Goal: Participate in discussion: Engage in conversation with other users on a specific topic

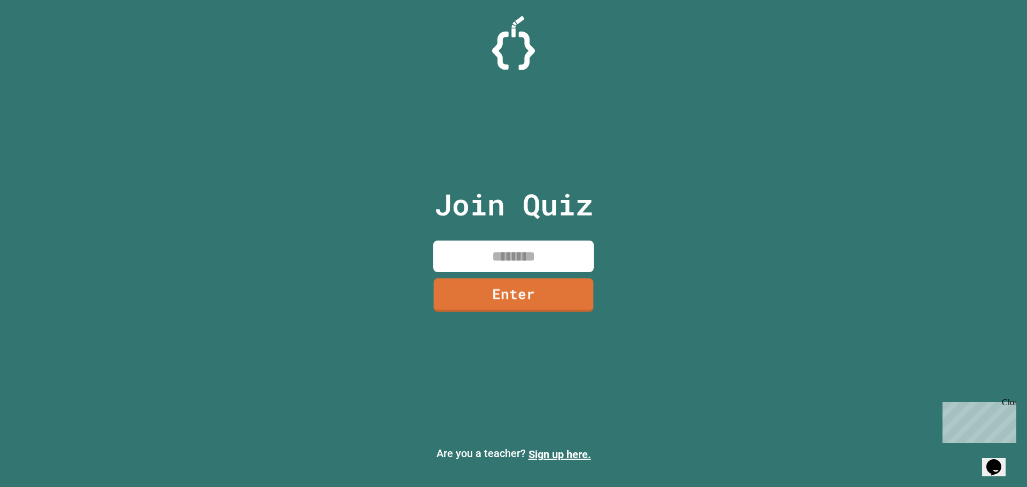
click at [515, 249] on input at bounding box center [513, 257] width 160 height 32
type input "********"
click at [529, 298] on link "Enter" at bounding box center [514, 294] width 162 height 35
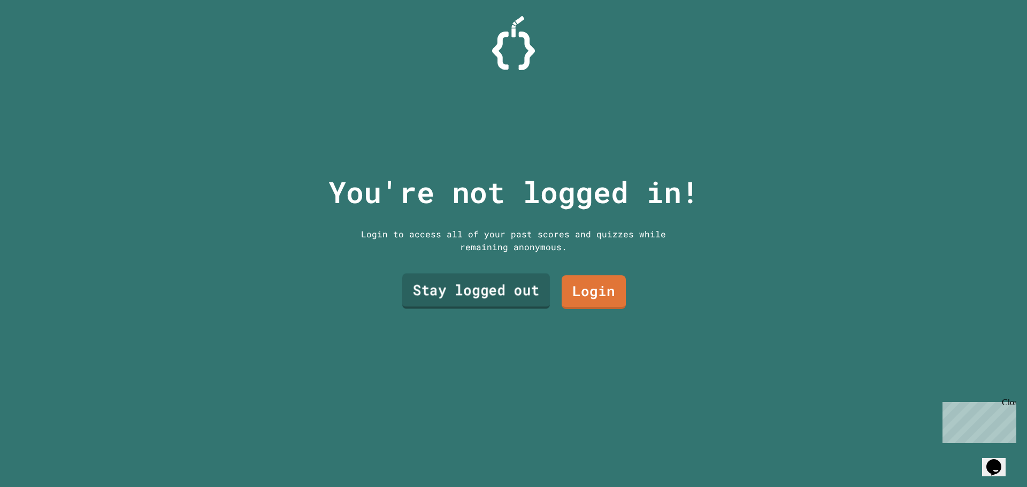
click at [530, 292] on link "Stay logged out" at bounding box center [476, 291] width 148 height 35
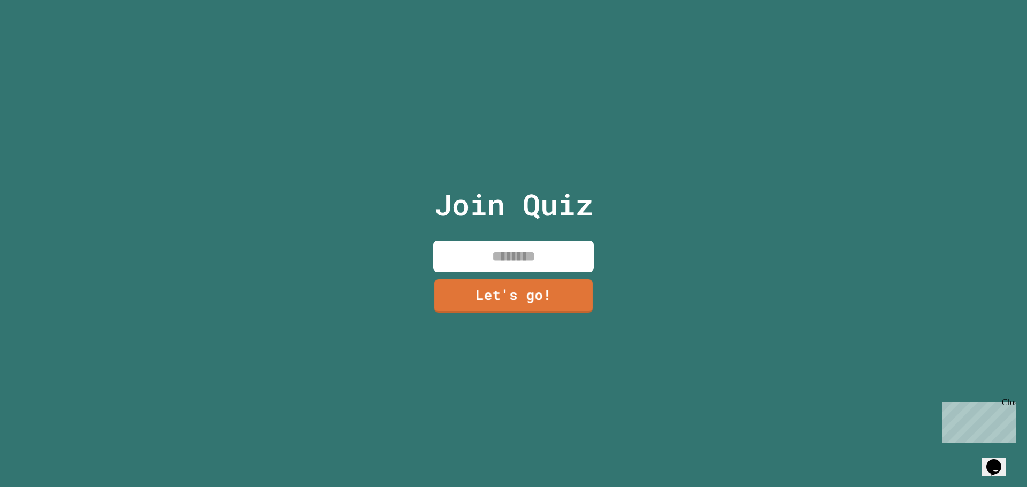
click at [547, 248] on input at bounding box center [513, 257] width 160 height 32
type input "**********"
click at [533, 281] on link "Let's go!" at bounding box center [513, 294] width 163 height 35
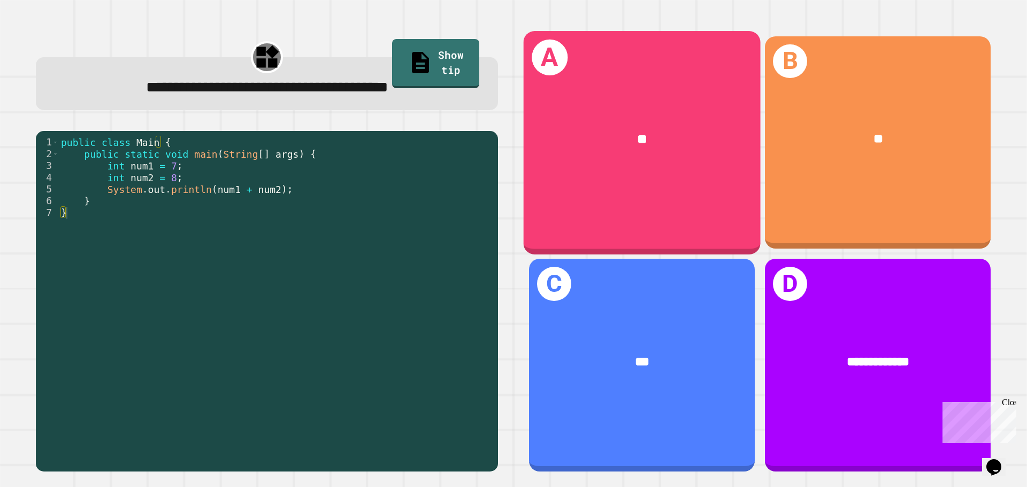
click at [685, 213] on div "A **" at bounding box center [641, 142] width 237 height 223
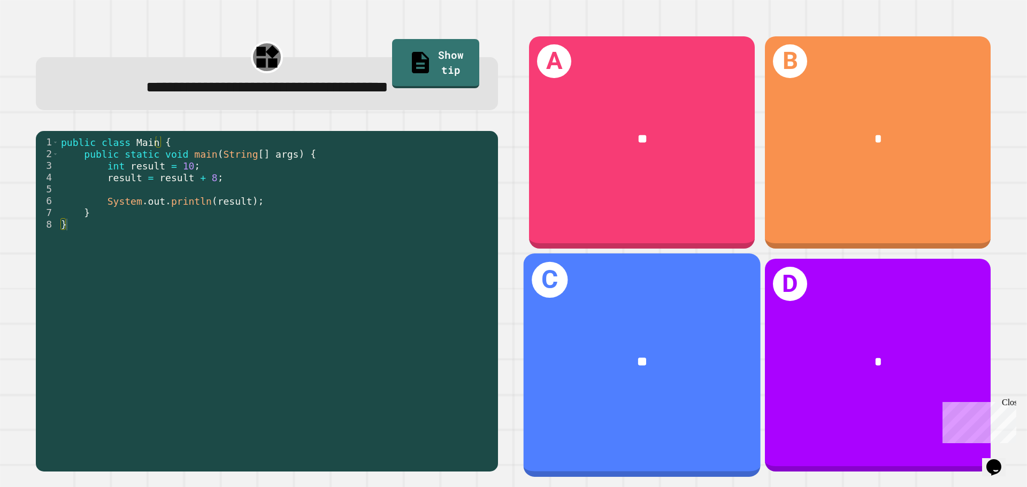
click at [669, 327] on div "**" at bounding box center [641, 363] width 237 height 72
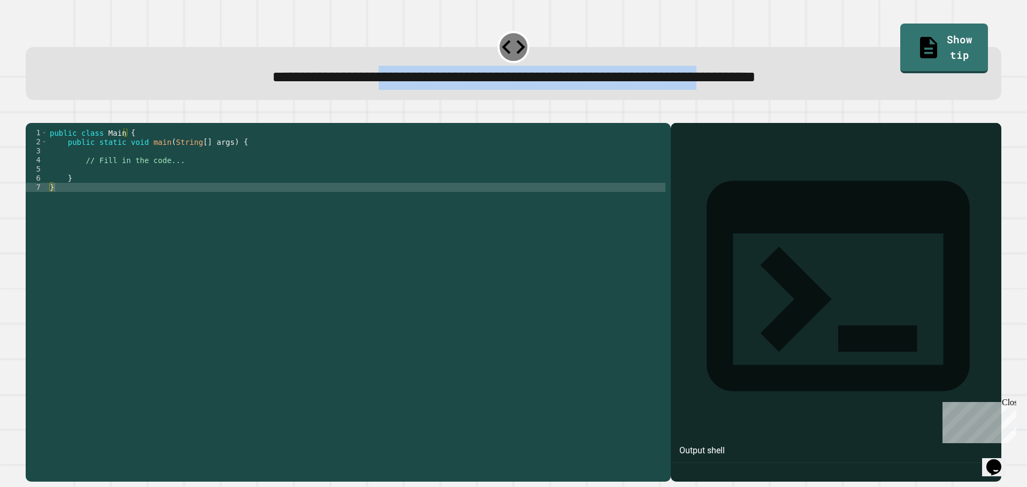
drag, startPoint x: 293, startPoint y: 86, endPoint x: 792, endPoint y: 88, distance: 499.4
click at [756, 84] on span "**********" at bounding box center [513, 77] width 483 height 15
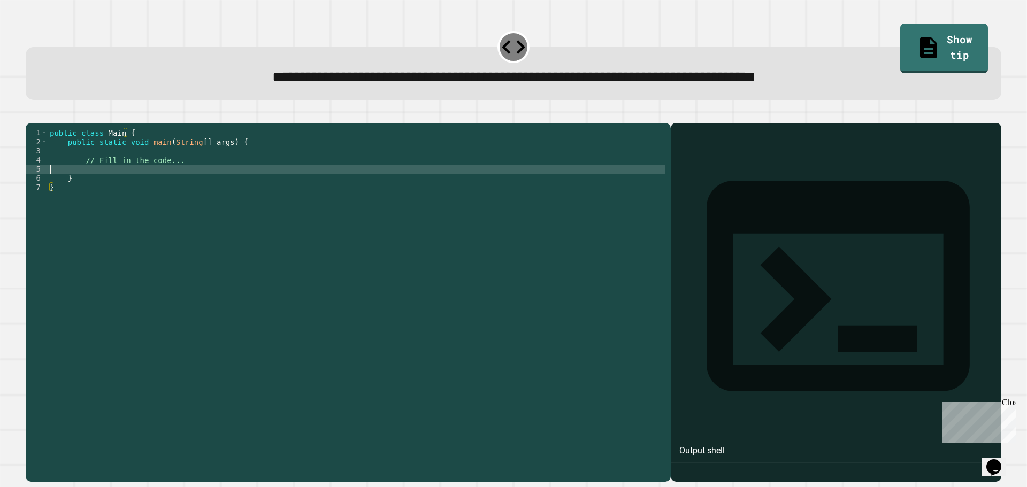
click at [157, 188] on div "public class Main { public static void main ( String [ ] args ) { // Fill in th…" at bounding box center [357, 291] width 618 height 327
click at [182, 171] on div "public class Main { public static void main ( String [ ] args ) { // Fill in th…" at bounding box center [357, 291] width 618 height 327
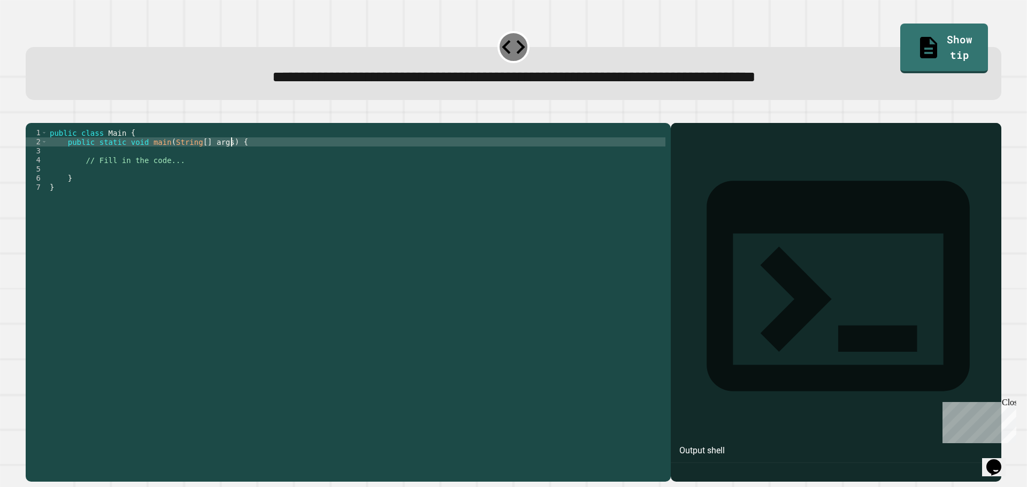
click at [249, 161] on div "public class Main { public static void main ( String [ ] args ) { // Fill in th…" at bounding box center [357, 291] width 618 height 327
type textarea "**********"
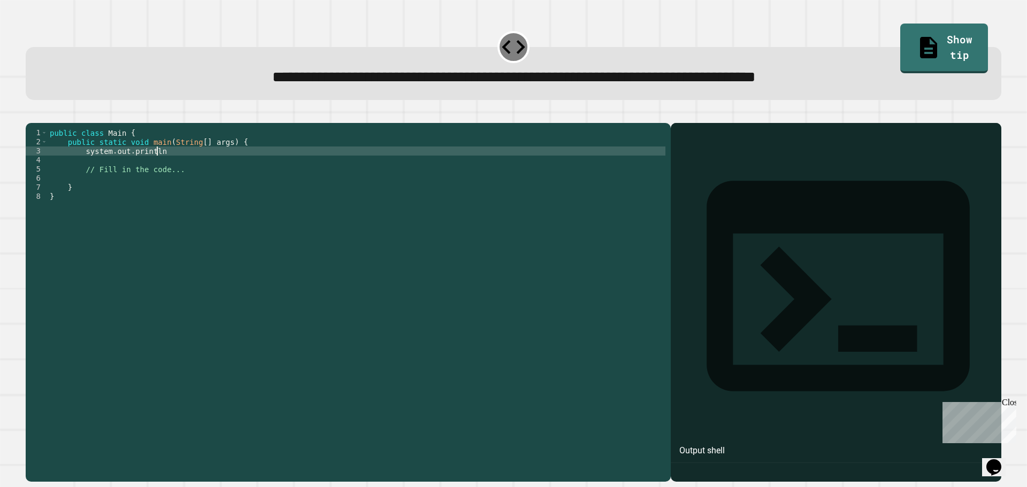
scroll to position [0, 7]
click at [248, 160] on div "public class Main { public static void main ( String [ ] args ) { system . out …" at bounding box center [357, 291] width 618 height 327
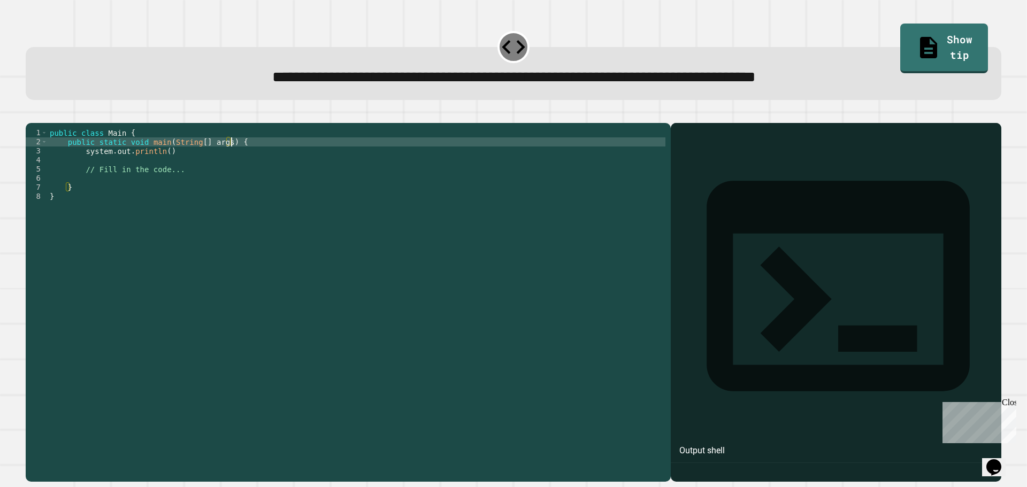
type textarea "**********"
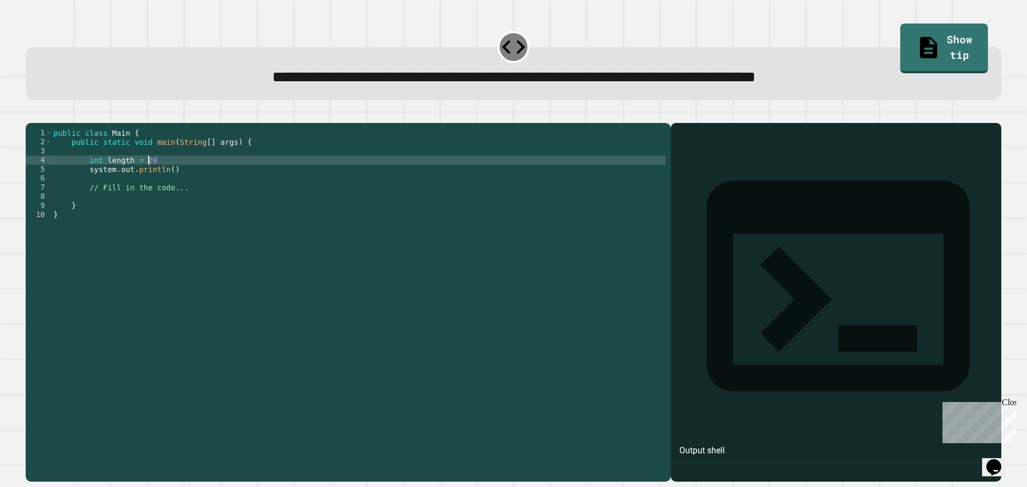
scroll to position [0, 6]
type textarea "**********"
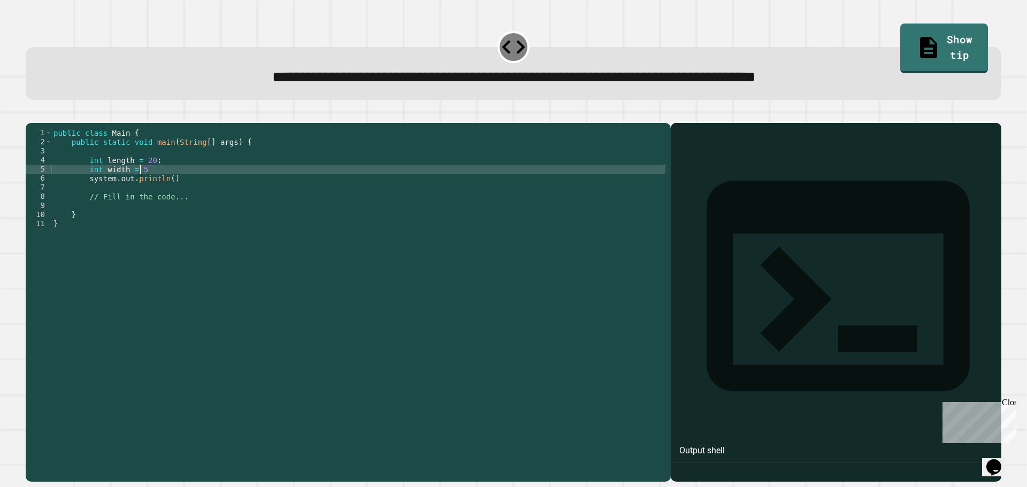
scroll to position [0, 6]
click at [165, 197] on div "public class Main { public static void main ( String [ ] args ) { int length = …" at bounding box center [358, 291] width 614 height 327
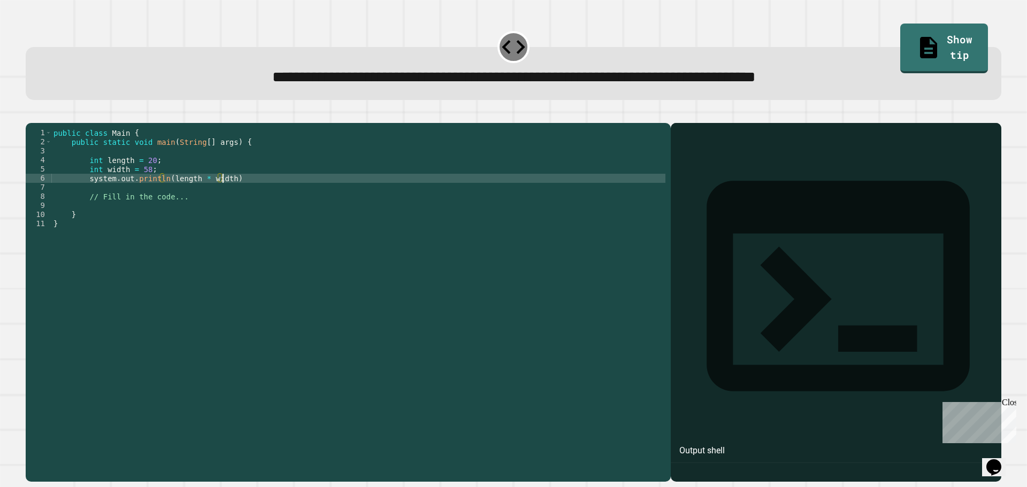
scroll to position [0, 12]
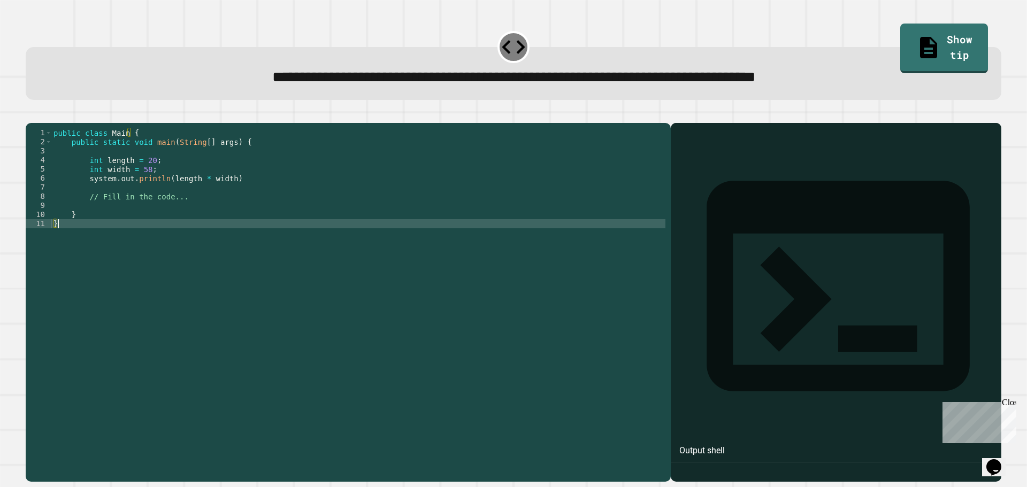
click at [457, 310] on div "public class Main { public static void main ( String [ ] args ) { int length = …" at bounding box center [358, 291] width 614 height 327
click at [354, 241] on div "public class Main { public static void main ( String [ ] args ) { int length = …" at bounding box center [358, 291] width 614 height 327
click at [31, 114] on icon "button" at bounding box center [31, 114] width 0 height 0
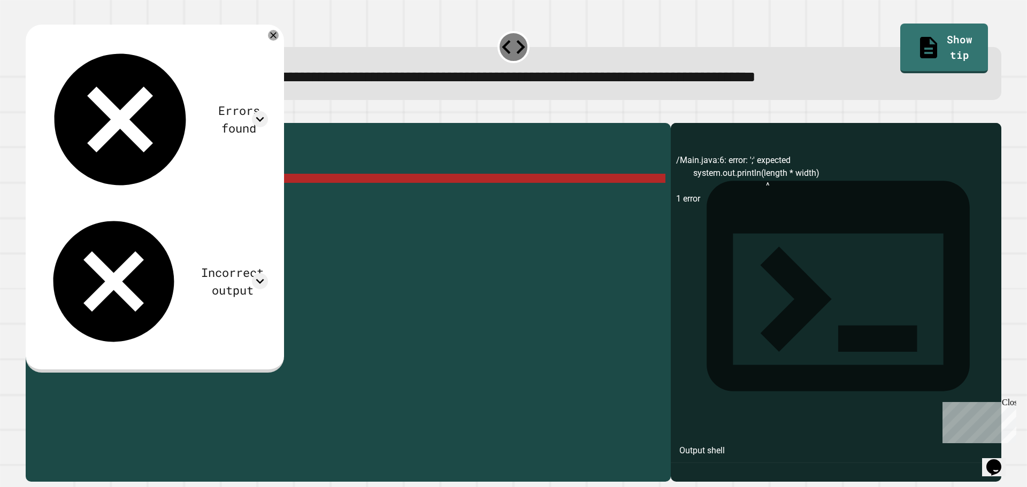
click at [240, 192] on div "public class Main { public static void main ( String [ ] args ) { int length = …" at bounding box center [358, 291] width 614 height 327
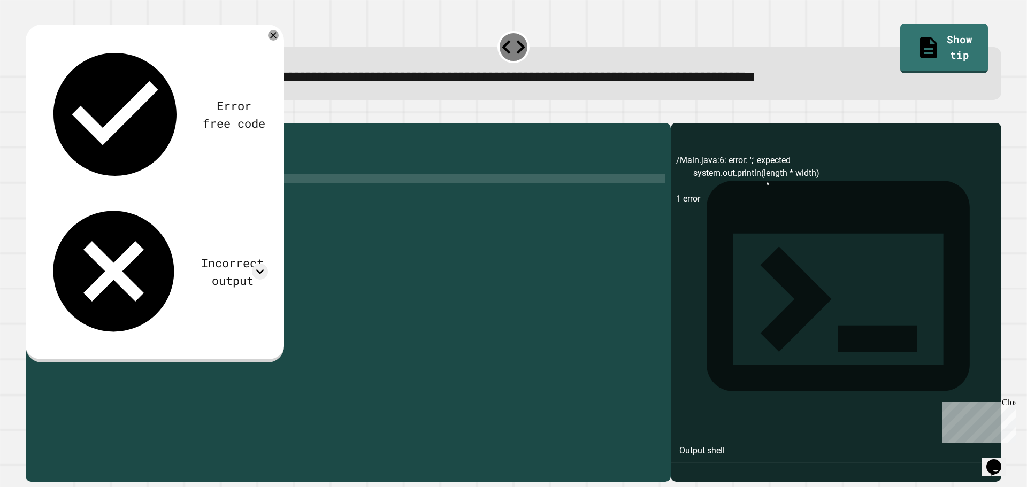
click at [31, 114] on icon "button" at bounding box center [31, 114] width 0 height 0
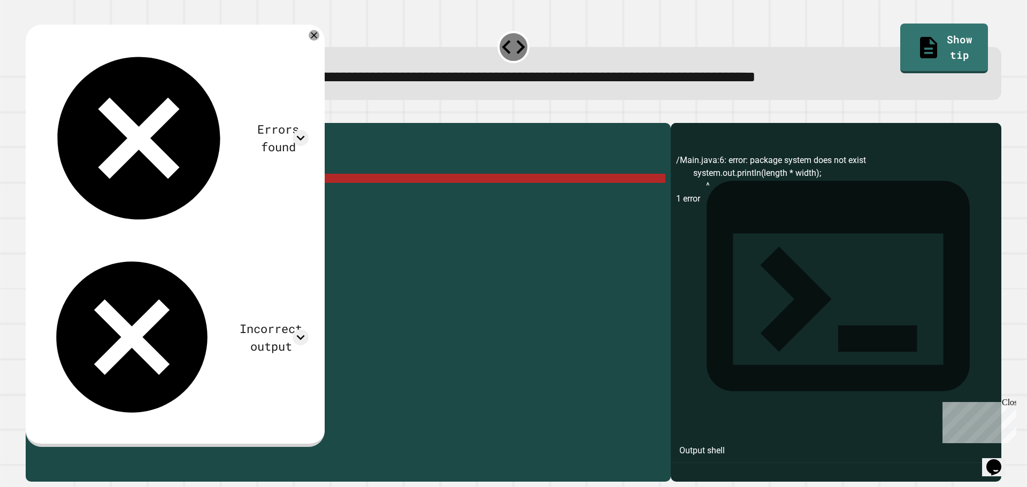
click at [90, 195] on div "public class Main { public static void main ( String [ ] args ) { int length = …" at bounding box center [358, 291] width 614 height 327
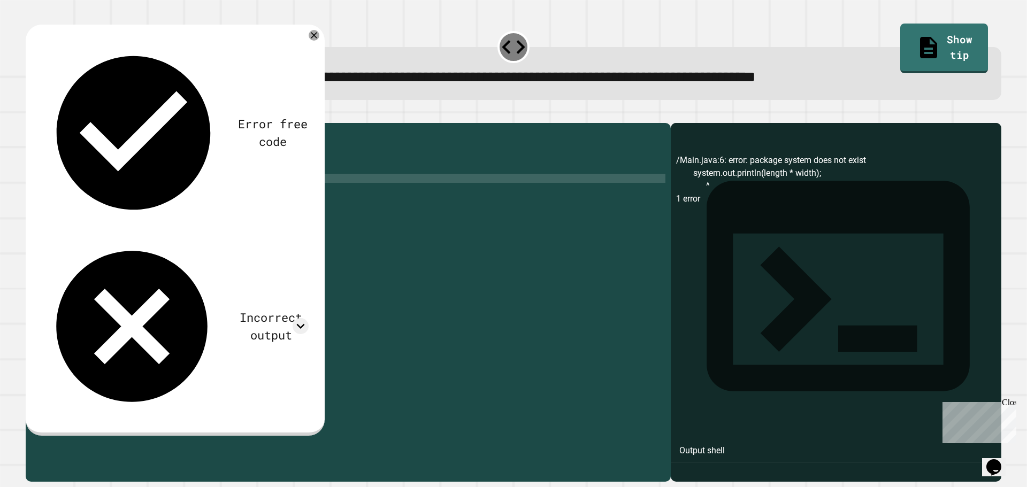
scroll to position [0, 2]
type textarea "**********"
click at [31, 114] on icon "button" at bounding box center [31, 114] width 0 height 0
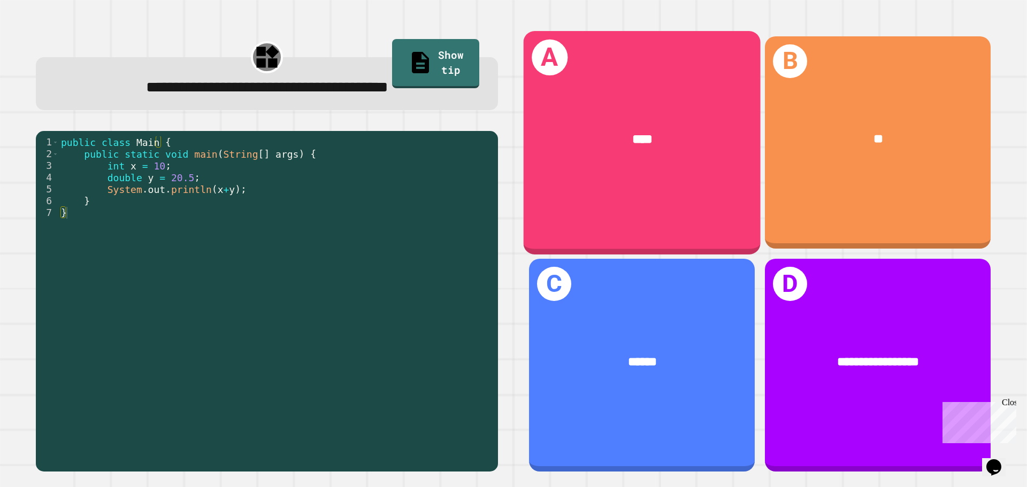
click at [611, 199] on div "A ****" at bounding box center [641, 142] width 237 height 223
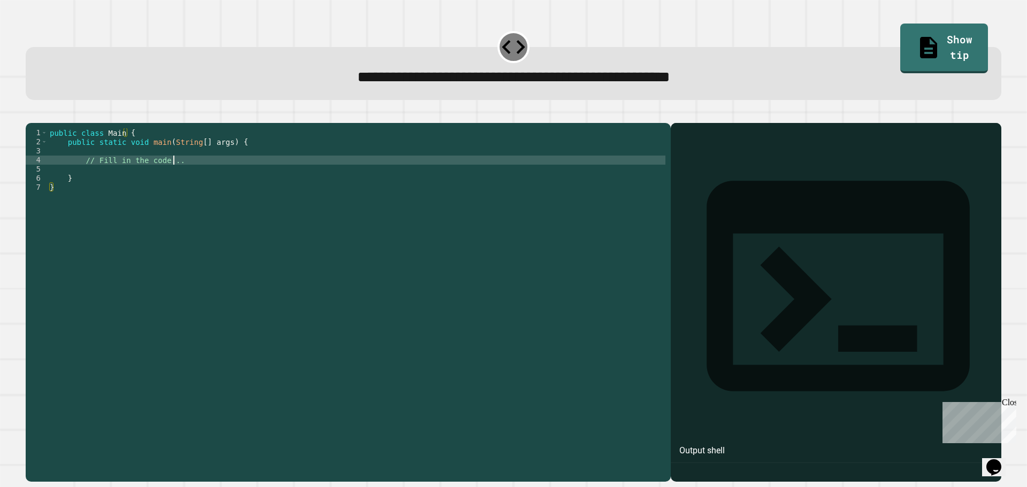
click at [217, 176] on div "public class Main { public static void main ( String [ ] args ) { // Fill in th…" at bounding box center [357, 291] width 618 height 327
click at [223, 164] on div "public class Main { public static void main ( String [ ] args ) { // Fill in th…" at bounding box center [357, 291] width 618 height 327
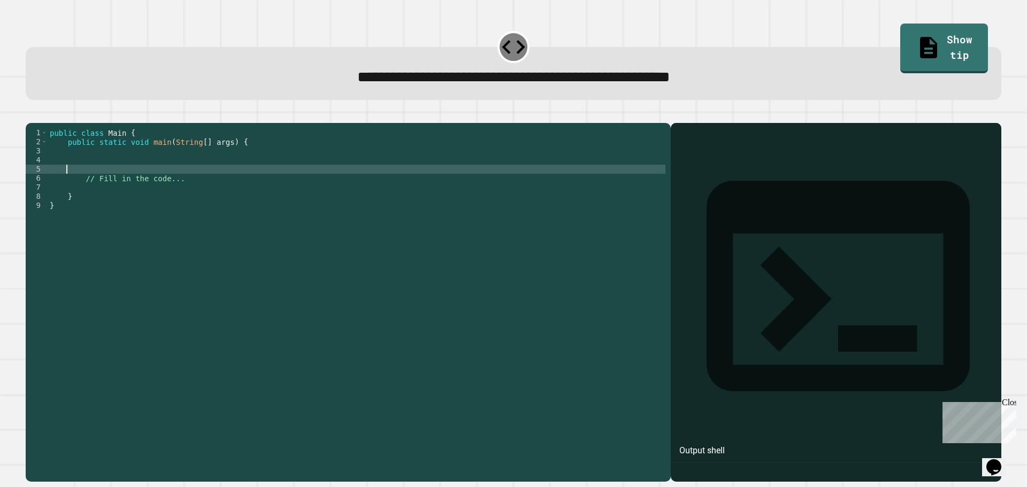
type textarea "*"
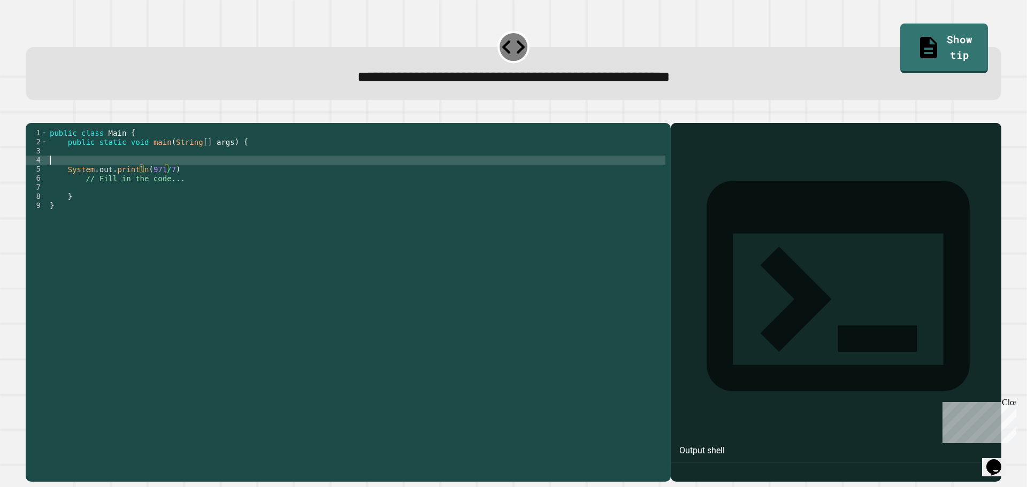
click at [202, 179] on div "public class Main { public static void main ( String [ ] args ) { System . out …" at bounding box center [357, 291] width 618 height 327
click at [203, 184] on div "public class Main { public static void main ( String [ ] args ) { System . out …" at bounding box center [357, 291] width 618 height 327
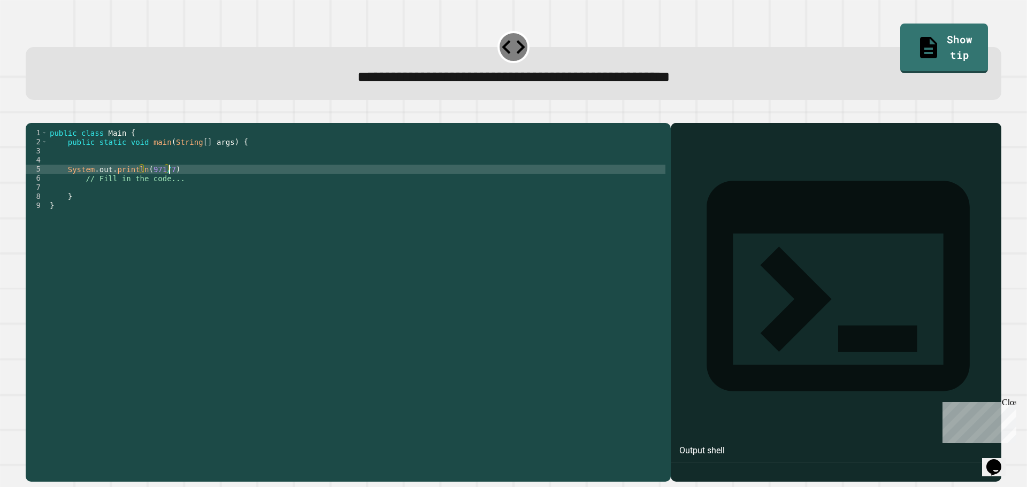
scroll to position [0, 8]
click at [31, 114] on icon "button" at bounding box center [31, 114] width 0 height 0
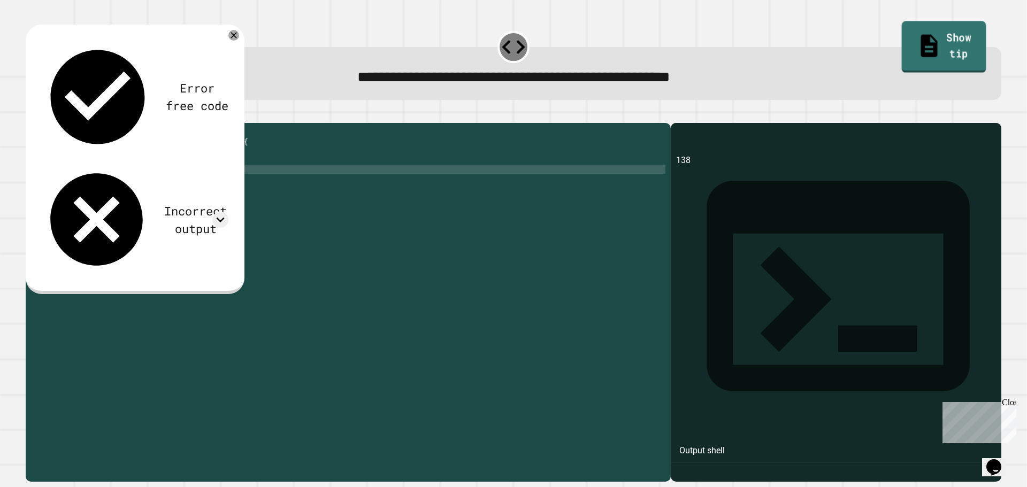
click at [901, 45] on link "Show tip" at bounding box center [943, 47] width 84 height 52
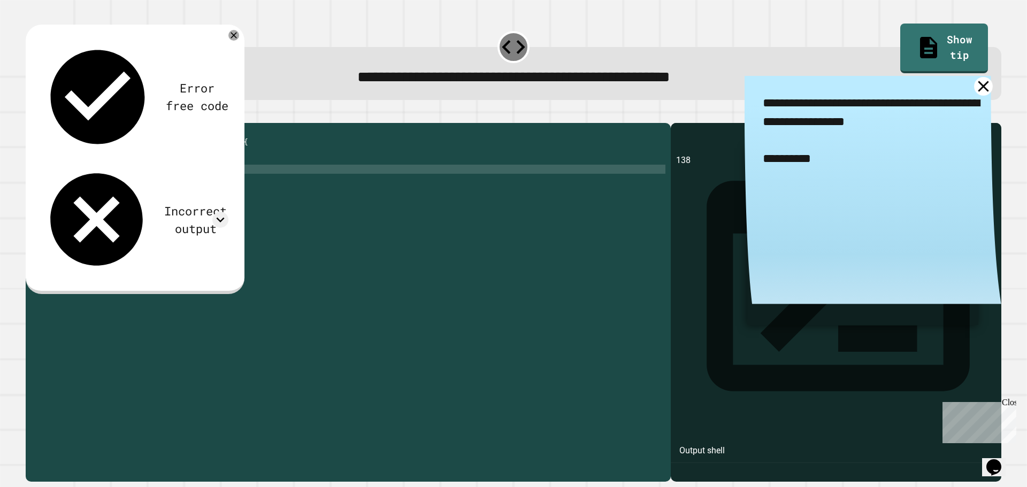
click at [974, 89] on icon at bounding box center [983, 86] width 19 height 19
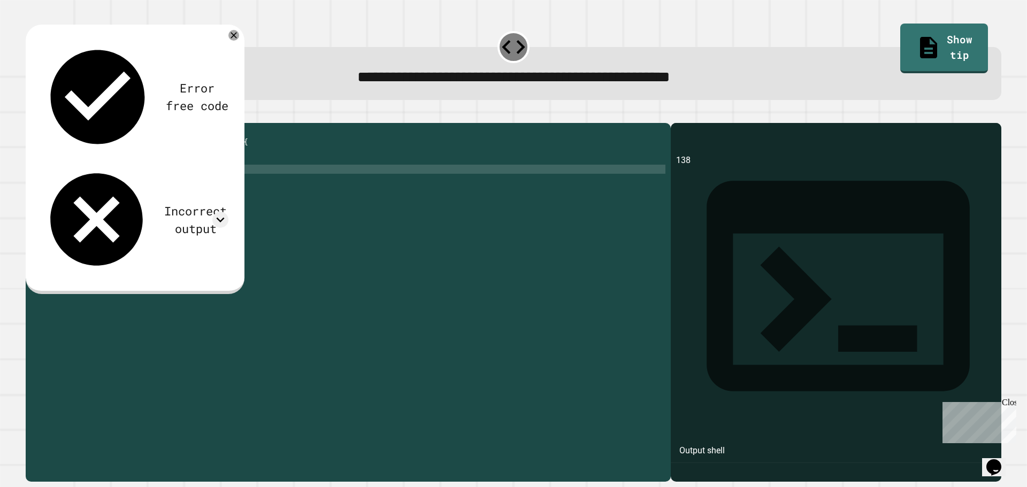
click at [159, 184] on div "public class Main { public static void main ( String [ ] args ) { System . out …" at bounding box center [357, 291] width 618 height 327
type textarea "**********"
click at [41, 120] on icon "button" at bounding box center [38, 120] width 6 height 7
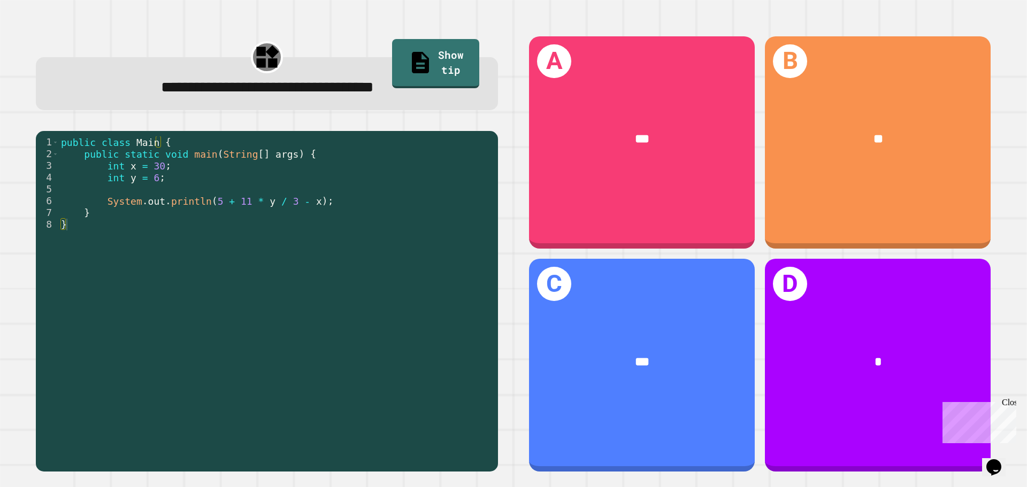
drag, startPoint x: 417, startPoint y: 132, endPoint x: 403, endPoint y: 157, distance: 28.3
click at [403, 157] on div "1 2 3 4 5 6 7 8 public class Main { public static void main ( String [ ] args )…" at bounding box center [267, 301] width 462 height 341
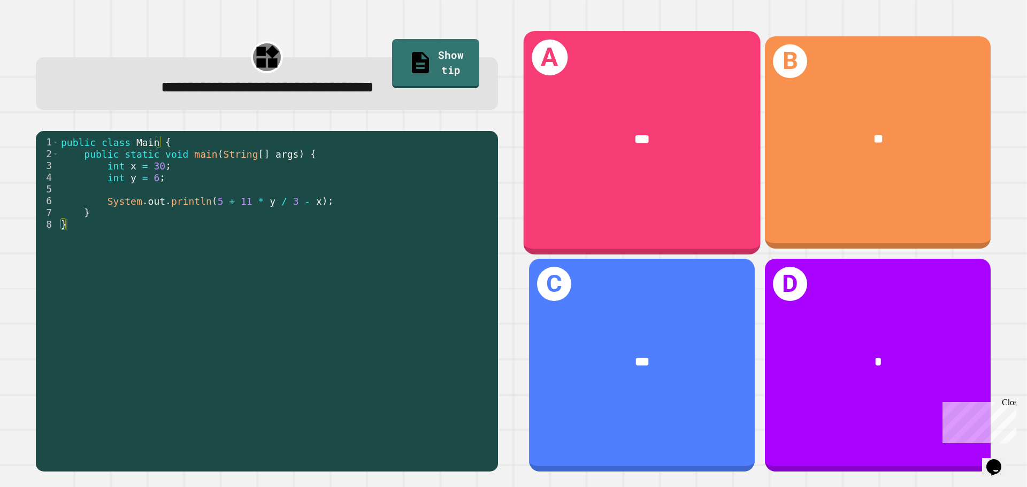
click at [638, 183] on div "A ***" at bounding box center [641, 142] width 237 height 223
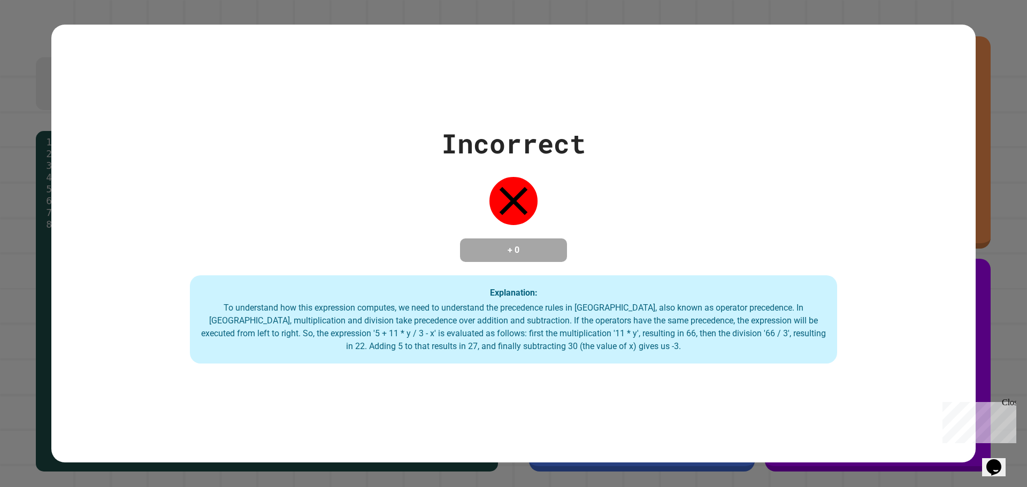
click at [890, 304] on div "Incorrect + 0 Explanation: To understand how this expression computes, we need …" at bounding box center [513, 244] width 924 height 241
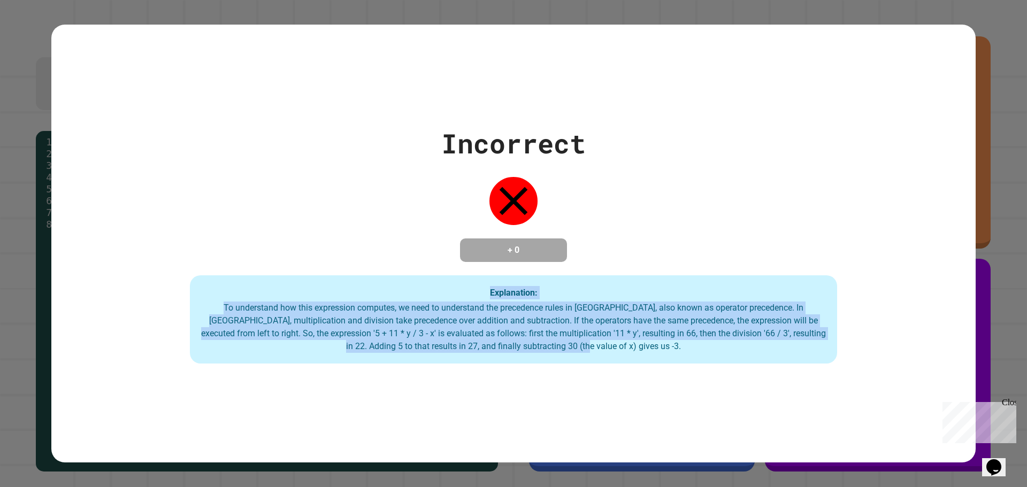
drag, startPoint x: 137, startPoint y: 164, endPoint x: 930, endPoint y: 466, distance: 848.0
click at [930, 466] on div "Incorrect + 0 Explanation: To understand how this expression computes, we need …" at bounding box center [513, 243] width 1027 height 487
click at [190, 83] on div "Incorrect + 0 Explanation: To understand how this expression computes, we need …" at bounding box center [513, 244] width 924 height 438
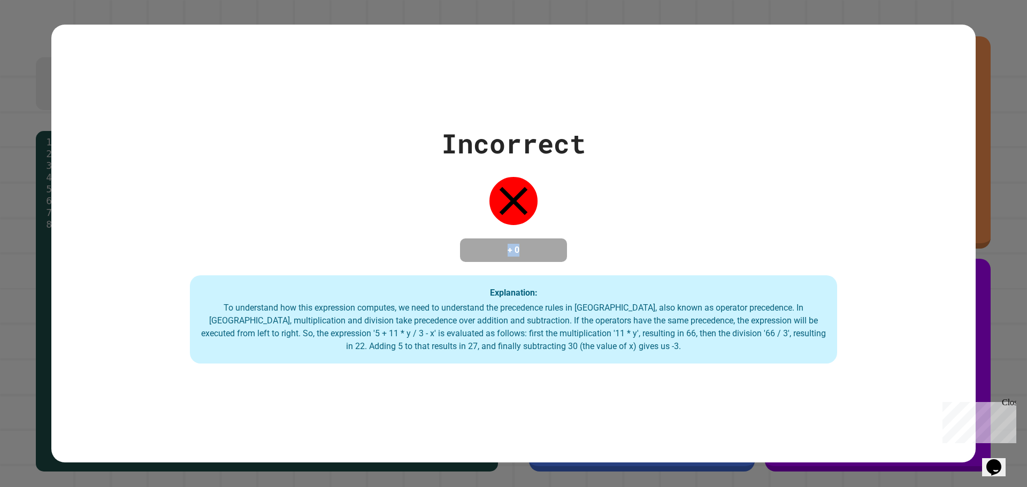
drag, startPoint x: 466, startPoint y: 214, endPoint x: 592, endPoint y: 218, distance: 126.2
click at [592, 218] on div "Incorrect + 0 Explanation: To understand how this expression computes, we need …" at bounding box center [513, 244] width 924 height 241
drag, startPoint x: 493, startPoint y: 182, endPoint x: 569, endPoint y: 213, distance: 82.7
click at [589, 215] on div "Incorrect + 0 Explanation: To understand how this expression computes, we need …" at bounding box center [513, 244] width 924 height 241
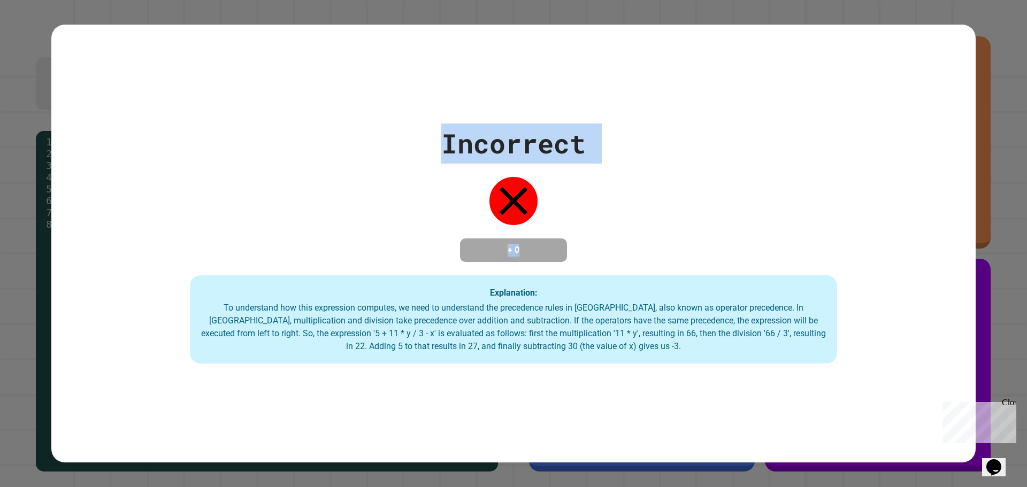
drag, startPoint x: 244, startPoint y: 251, endPoint x: 1018, endPoint y: 484, distance: 807.9
click at [1024, 487] on html "**********" at bounding box center [513, 243] width 1027 height 487
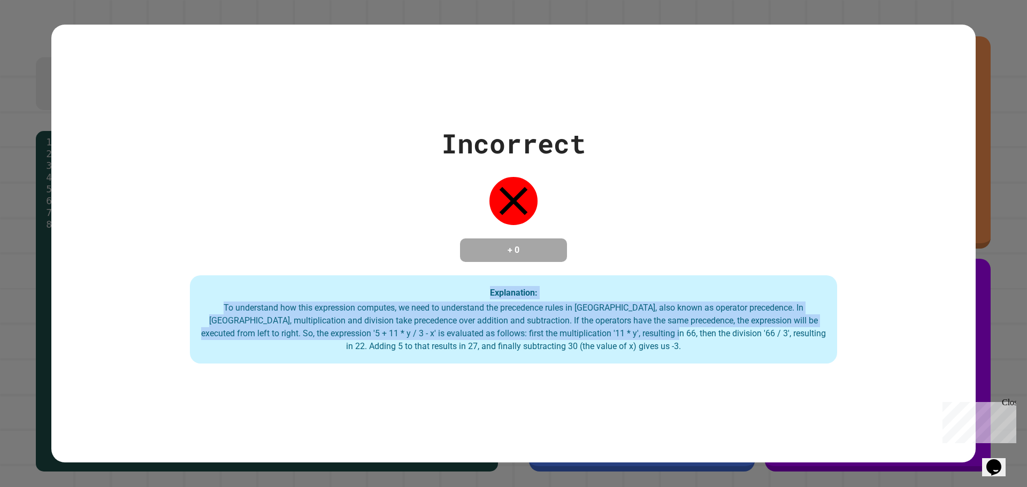
drag, startPoint x: 645, startPoint y: 333, endPoint x: 184, endPoint y: 273, distance: 464.8
click at [209, 290] on div "Explanation: To understand how this expression computes, we need to understand …" at bounding box center [513, 319] width 647 height 89
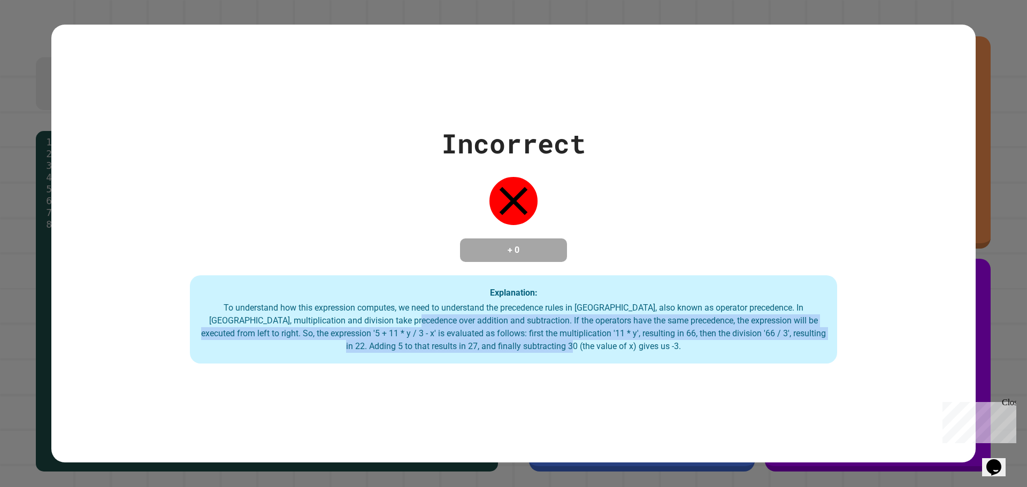
drag, startPoint x: 602, startPoint y: 365, endPoint x: 175, endPoint y: 250, distance: 442.0
click at [255, 280] on div "Incorrect + 0 Explanation: To understand how this expression computes, we need …" at bounding box center [513, 244] width 924 height 438
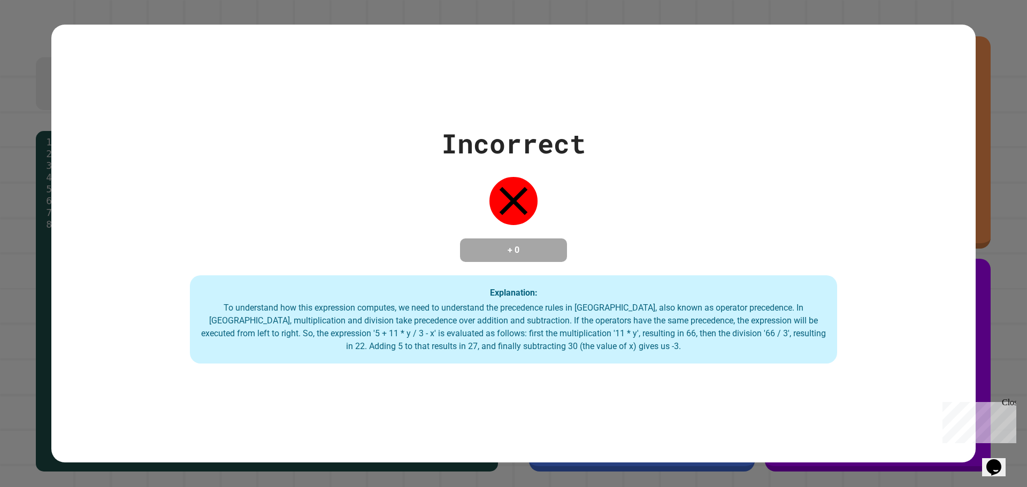
click at [628, 345] on div "To understand how this expression computes, we need to understand the precedenc…" at bounding box center [514, 327] width 626 height 51
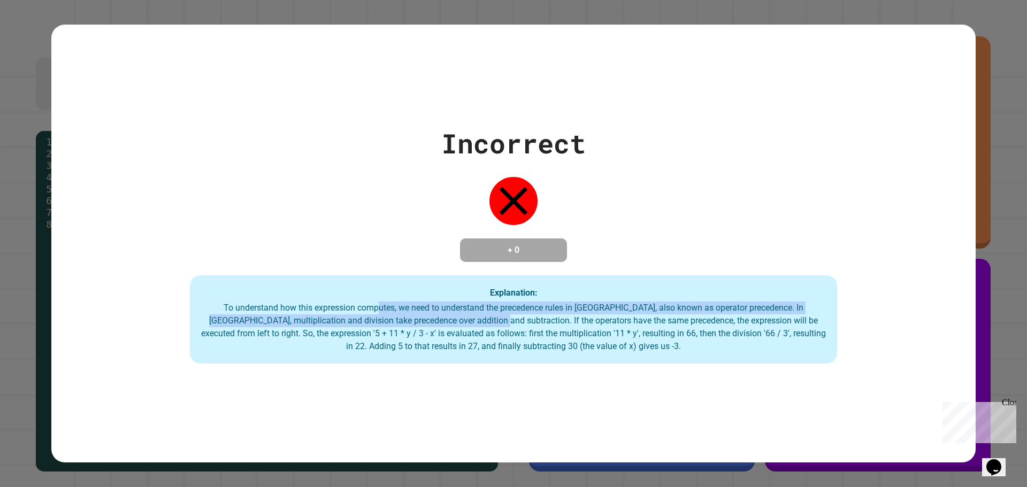
drag, startPoint x: 459, startPoint y: 316, endPoint x: 354, endPoint y: 307, distance: 105.7
click at [357, 309] on div "To understand how this expression computes, we need to understand the precedenc…" at bounding box center [514, 327] width 626 height 51
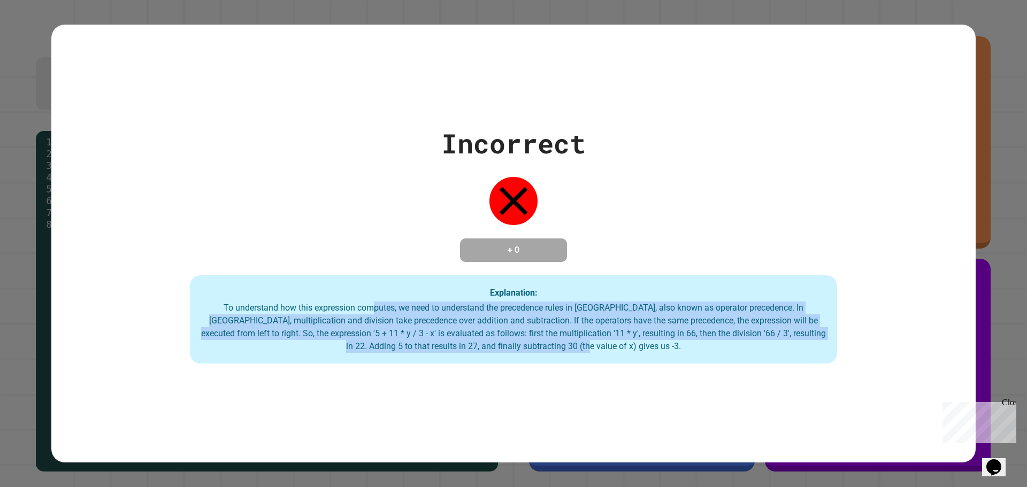
drag, startPoint x: 353, startPoint y: 307, endPoint x: 666, endPoint y: 374, distance: 320.4
click at [667, 380] on div "Incorrect + 0 Explanation: To understand how this expression computes, we need …" at bounding box center [513, 244] width 924 height 438
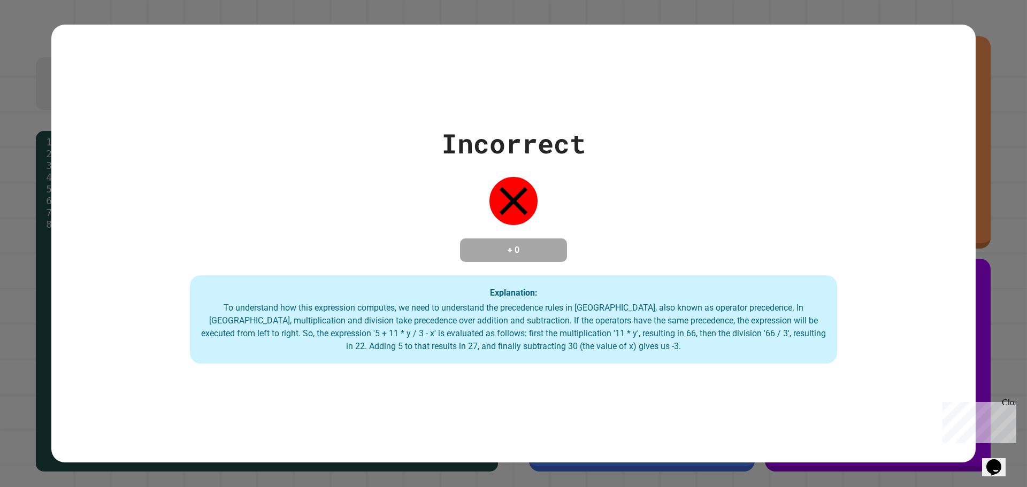
drag, startPoint x: 341, startPoint y: 288, endPoint x: 319, endPoint y: 288, distance: 21.9
click at [319, 288] on div "Explanation: To understand how this expression computes, we need to understand …" at bounding box center [513, 319] width 647 height 89
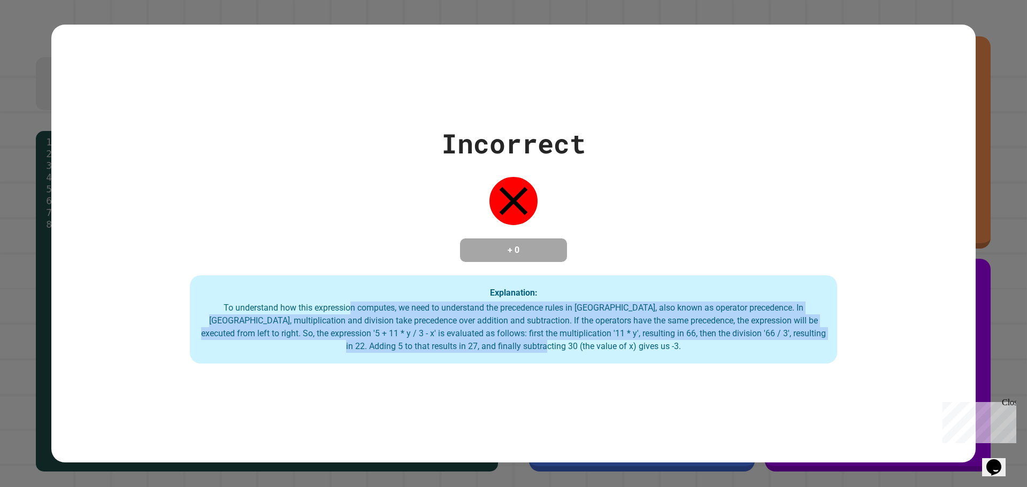
drag, startPoint x: 383, startPoint y: 341, endPoint x: 607, endPoint y: 354, distance: 224.4
click at [598, 359] on div "Explanation: To understand how this expression computes, we need to understand …" at bounding box center [513, 319] width 647 height 89
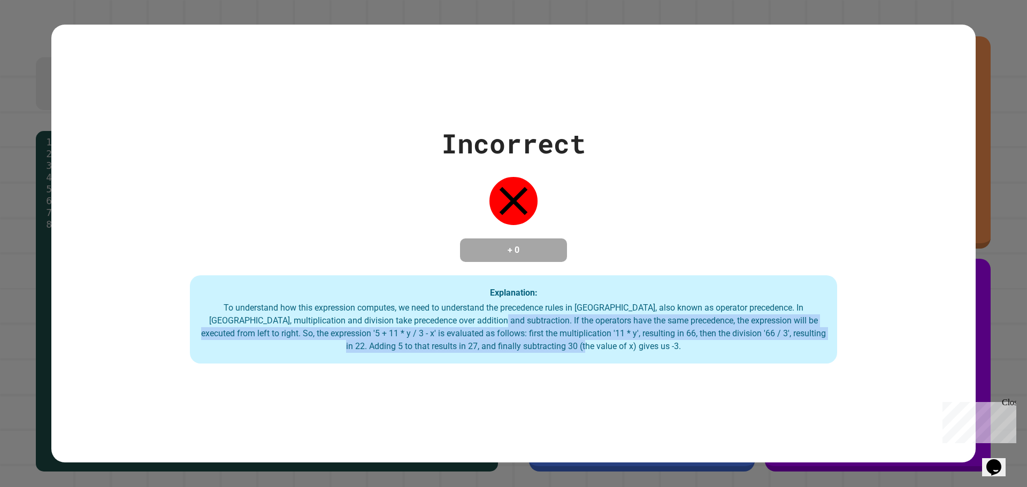
drag, startPoint x: 616, startPoint y: 348, endPoint x: 283, endPoint y: 289, distance: 337.7
click at [367, 311] on div "To understand how this expression computes, we need to understand the precedenc…" at bounding box center [514, 327] width 626 height 51
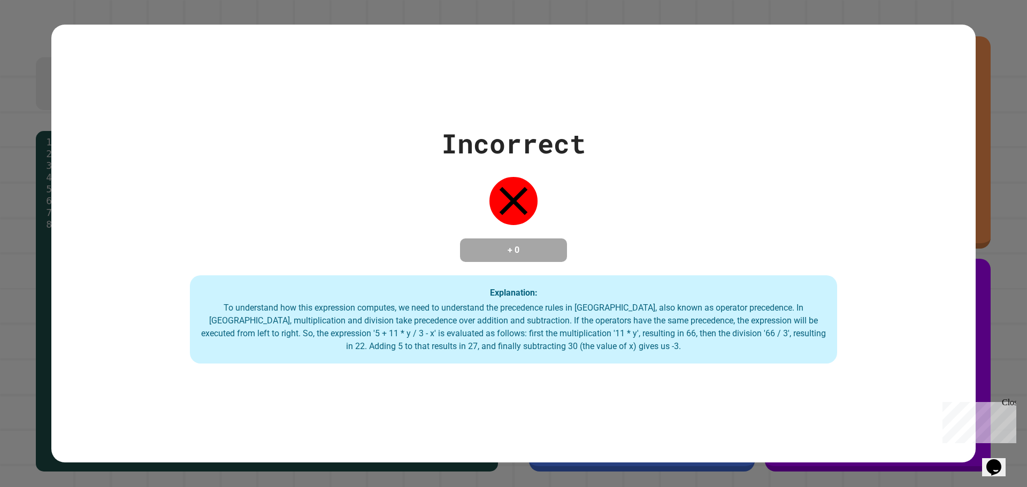
drag, startPoint x: 291, startPoint y: 286, endPoint x: 505, endPoint y: 273, distance: 214.2
click at [346, 287] on div "Incorrect + 0 Explanation: To understand how this expression computes, we need …" at bounding box center [513, 244] width 924 height 241
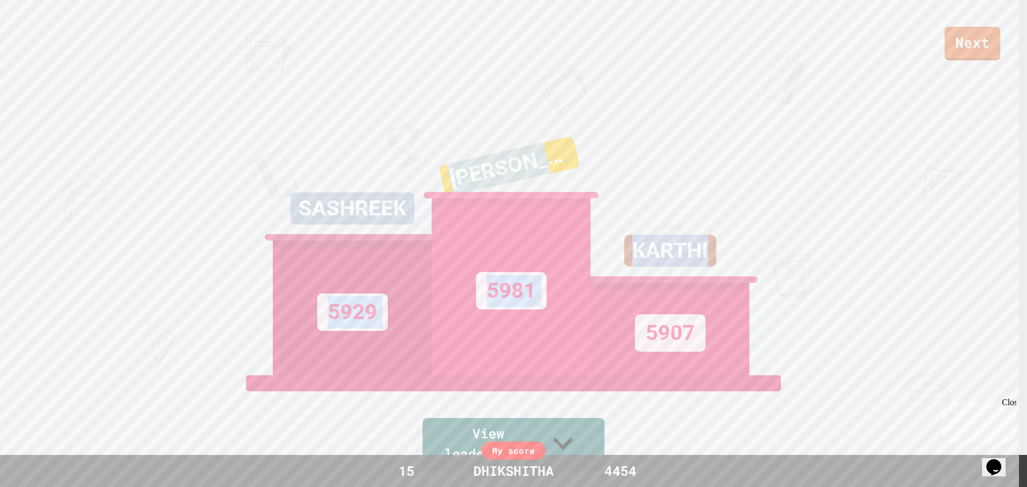
drag, startPoint x: 425, startPoint y: 111, endPoint x: 784, endPoint y: 258, distance: 387.7
click at [782, 259] on div "Next SASHREEK 5929 [PERSON_NAME] 5981 KARTHI 5907 View leaderboard" at bounding box center [513, 243] width 1027 height 487
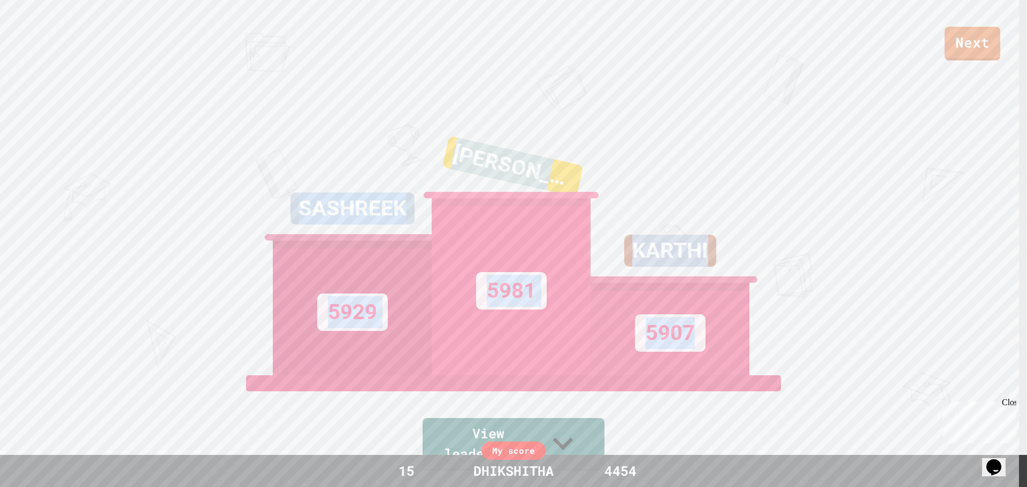
drag, startPoint x: 710, startPoint y: 351, endPoint x: 22, endPoint y: 205, distance: 702.9
click at [22, 205] on div "Next SASHREEK 5929 [PERSON_NAME] 5981 KARTHI 5907 View leaderboard" at bounding box center [513, 243] width 1027 height 487
drag, startPoint x: 204, startPoint y: 188, endPoint x: 859, endPoint y: 291, distance: 663.1
click at [859, 291] on div "Next SASHREEK 5929 [PERSON_NAME] 5981 KARTHI 5907 View leaderboard" at bounding box center [513, 243] width 1027 height 487
drag, startPoint x: 796, startPoint y: 329, endPoint x: 0, endPoint y: 26, distance: 851.6
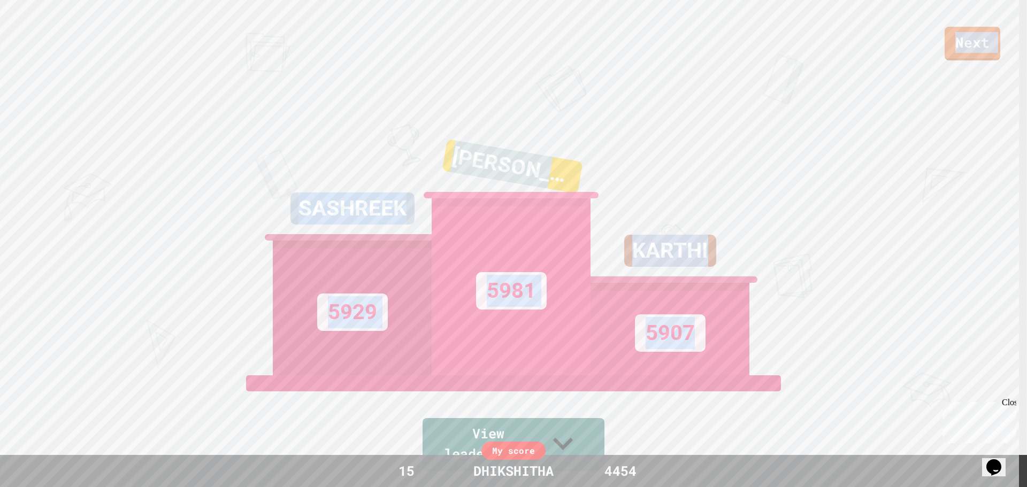
click at [0, 26] on div "Next SASHREEK 5929 [PERSON_NAME] 5981 KARTHI 5907 View leaderboard" at bounding box center [513, 243] width 1027 height 487
drag, startPoint x: 63, startPoint y: 48, endPoint x: 1026, endPoint y: 343, distance: 1007.5
click at [1026, 343] on div "Next SASHREEK 5929 [PERSON_NAME] 5981 KARTHI 5907 View leaderboard Leaderboard …" at bounding box center [513, 243] width 1027 height 487
drag, startPoint x: 127, startPoint y: 103, endPoint x: 1025, endPoint y: 263, distance: 912.4
click at [1002, 263] on div "Next SASHREEK 5929 [PERSON_NAME] 5981 KARTHI 5907 View leaderboard" at bounding box center [513, 243] width 1027 height 487
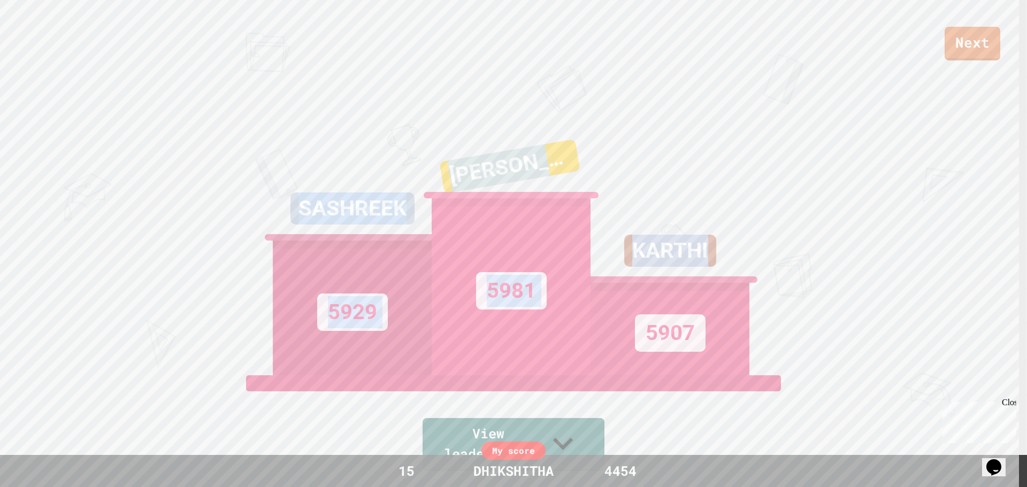
drag, startPoint x: 954, startPoint y: 283, endPoint x: 0, endPoint y: -65, distance: 1015.7
click at [0, 0] on html "We are updating our servers at 7PM EST [DATE]. [PERSON_NAME] should continue to…" at bounding box center [513, 243] width 1027 height 487
